Goal: Obtain resource: Download file/media

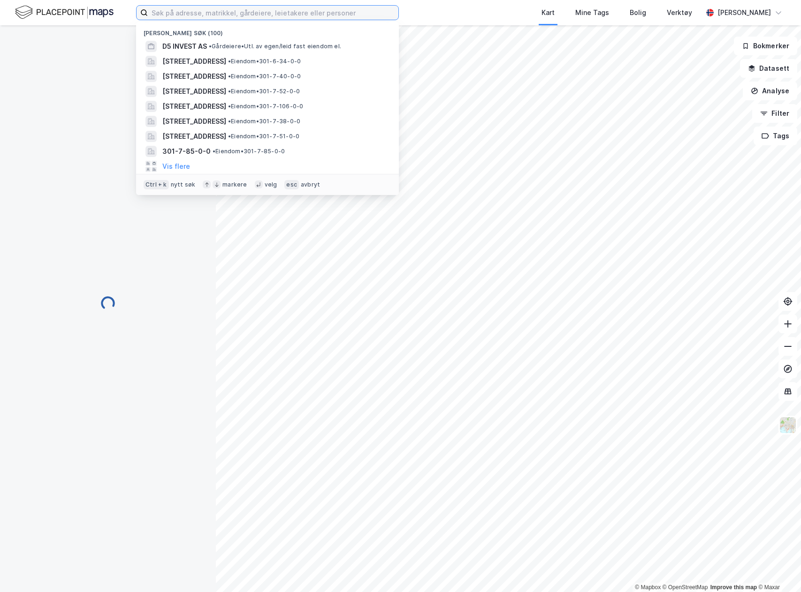
click at [255, 7] on input at bounding box center [273, 13] width 250 height 14
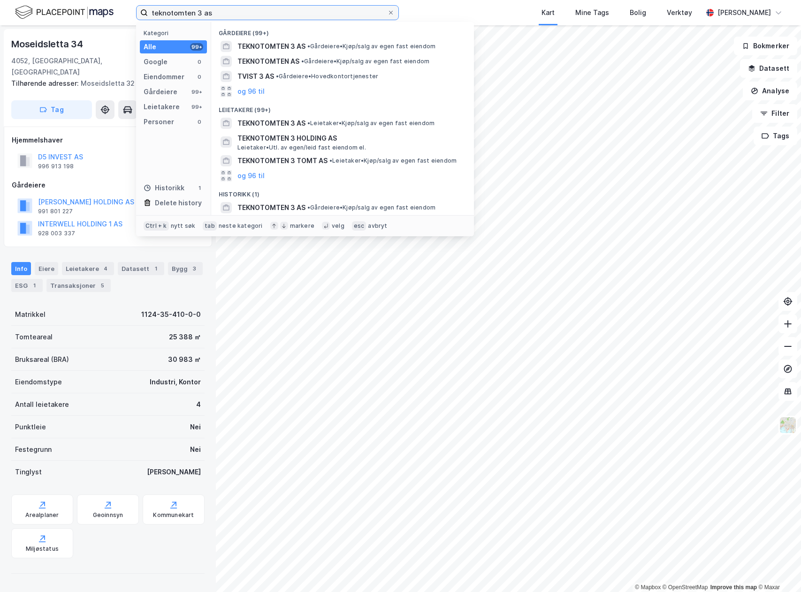
type input "teknotomten 3 as"
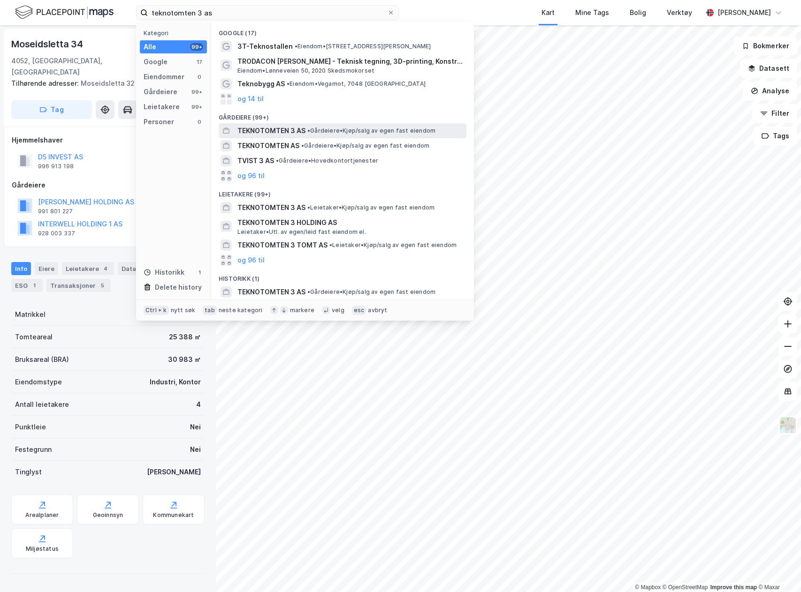
click at [362, 129] on span "• Gårdeiere • Kjøp/salg av egen fast eiendom" at bounding box center [371, 131] width 128 height 8
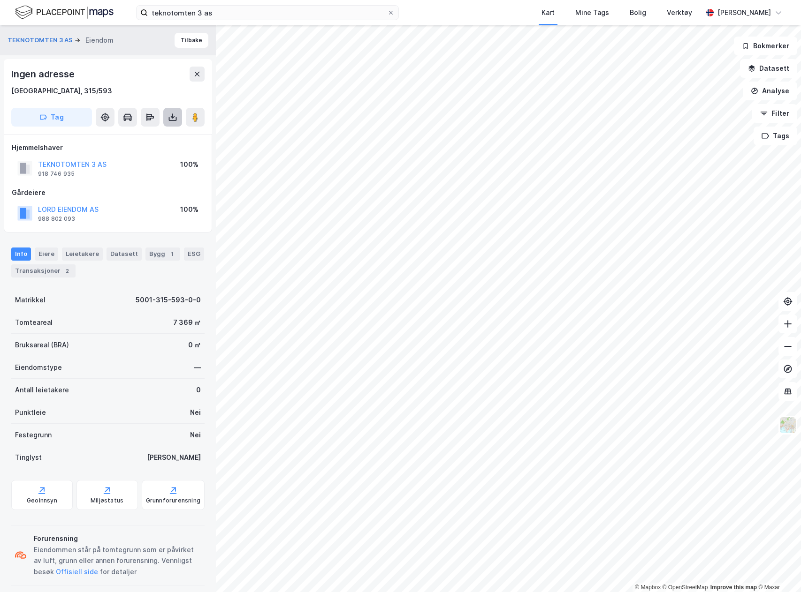
click at [172, 116] on icon at bounding box center [172, 117] width 9 height 9
click at [160, 132] on div "Last ned grunnbok" at bounding box center [132, 135] width 100 height 15
